Goal: Find specific page/section: Find specific page/section

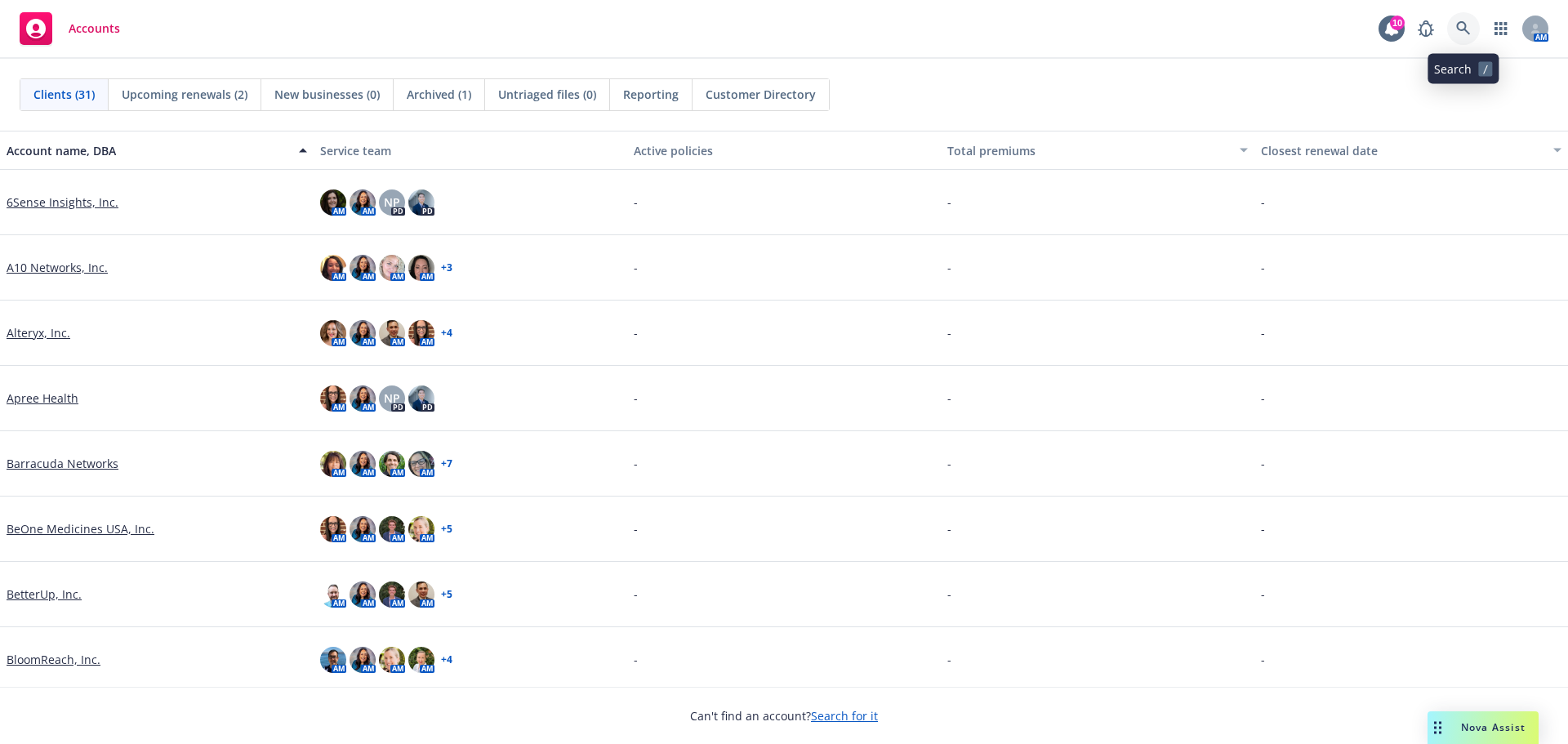
click at [1459, 30] on icon at bounding box center [1463, 28] width 14 height 14
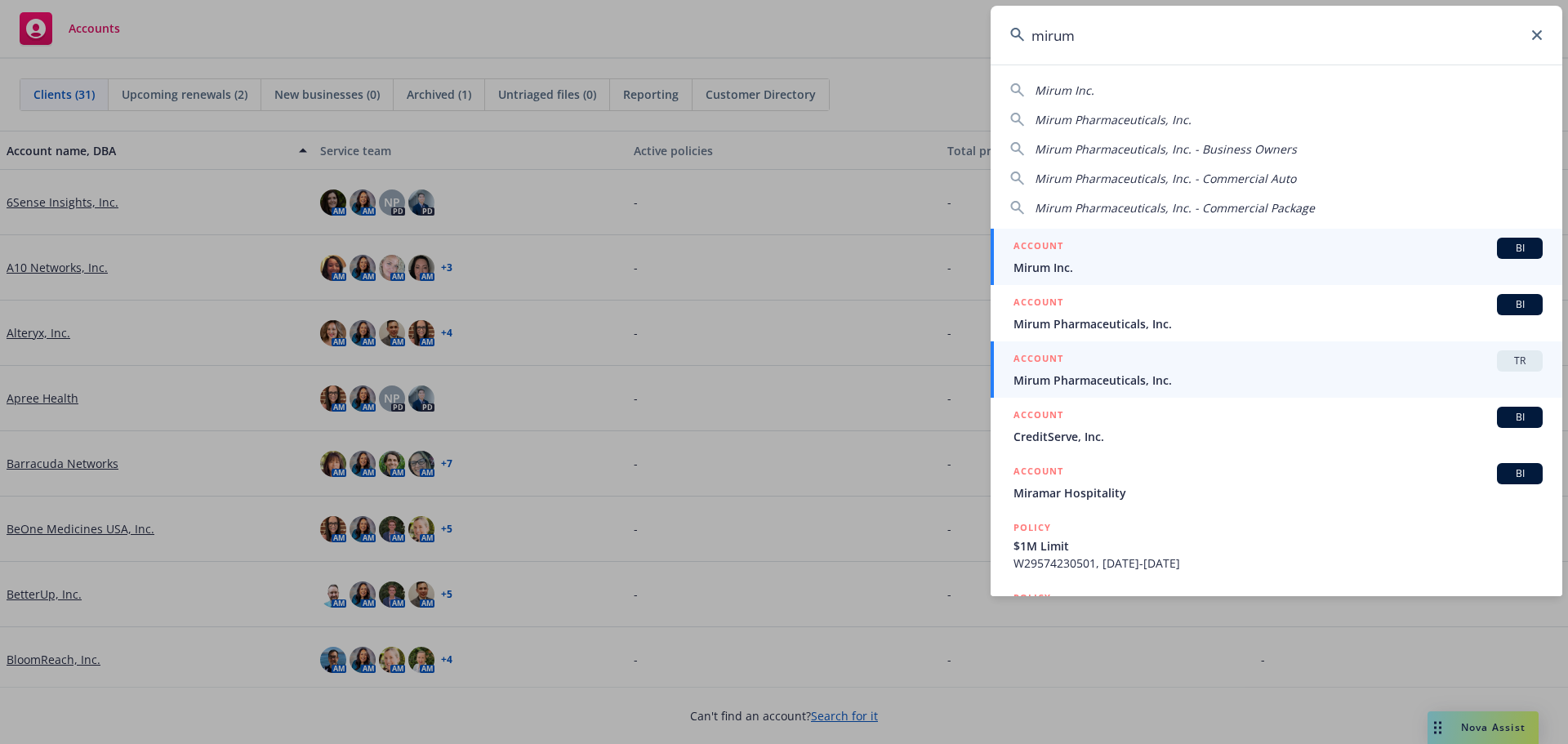
type input "mirum"
click at [1099, 368] on div "ACCOUNT TR" at bounding box center [1277, 360] width 529 height 21
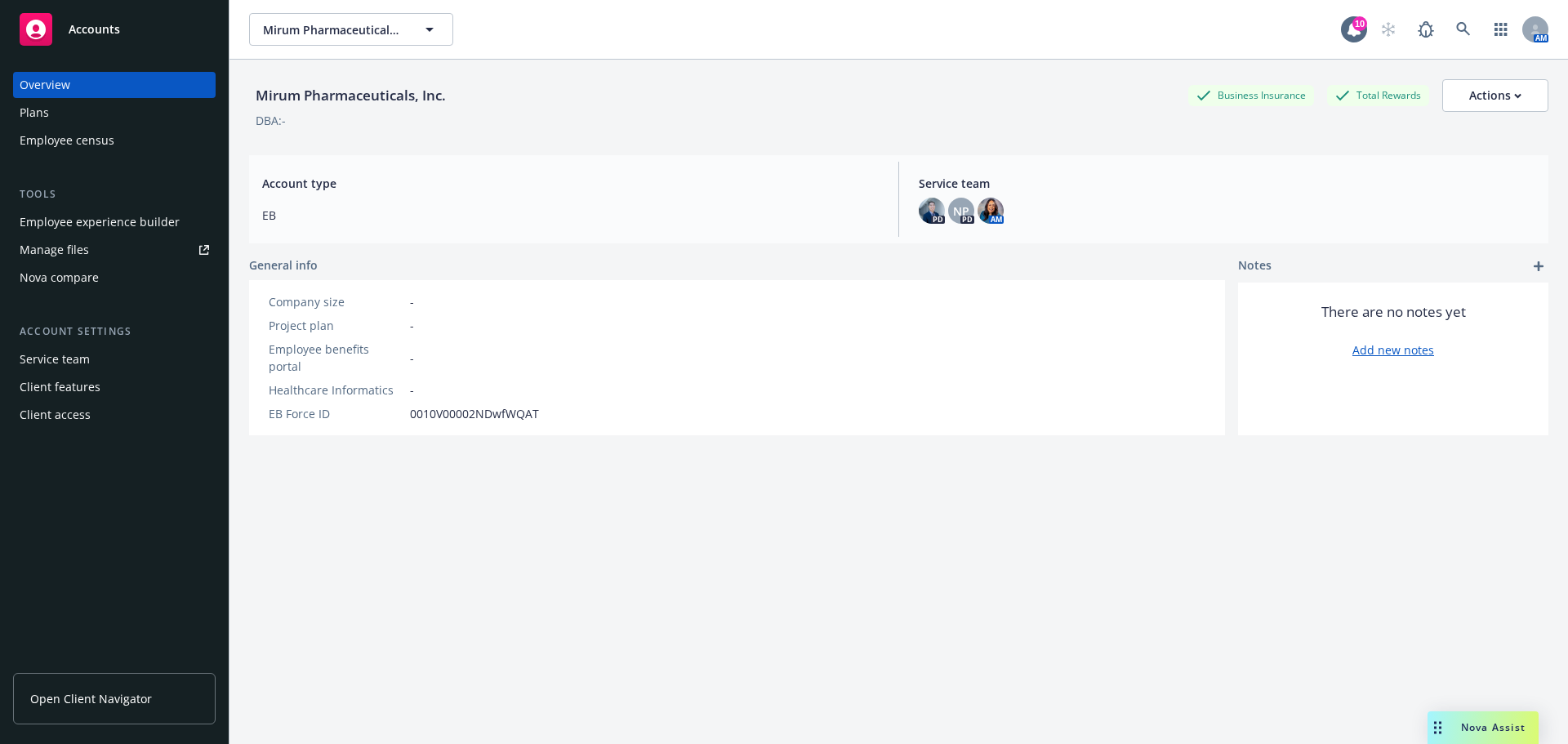
click at [66, 696] on span "Open Client Navigator" at bounding box center [91, 698] width 122 height 18
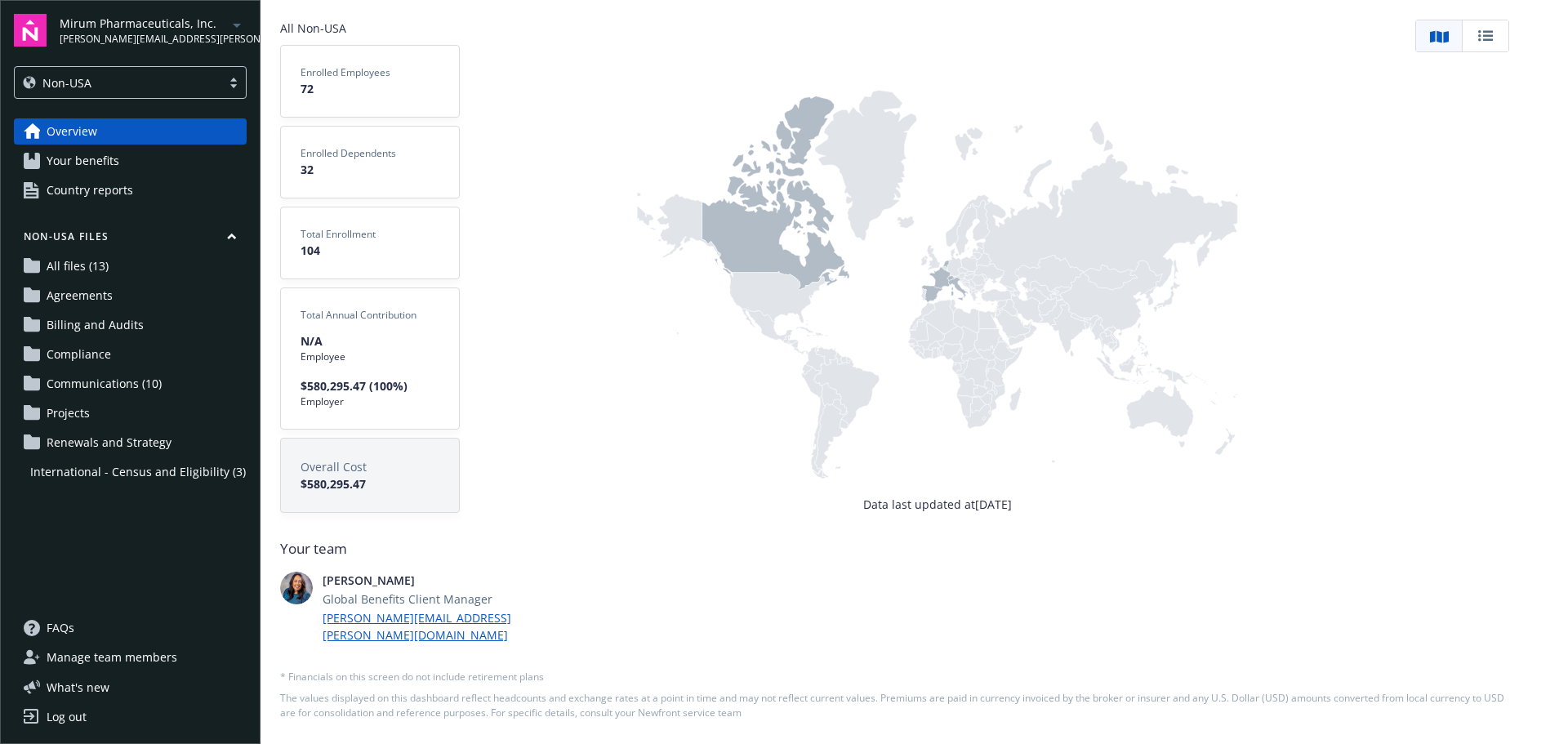
click at [72, 472] on span "International - Census and Eligibility (3)" at bounding box center [138, 471] width 216 height 26
